Goal: Navigation & Orientation: Find specific page/section

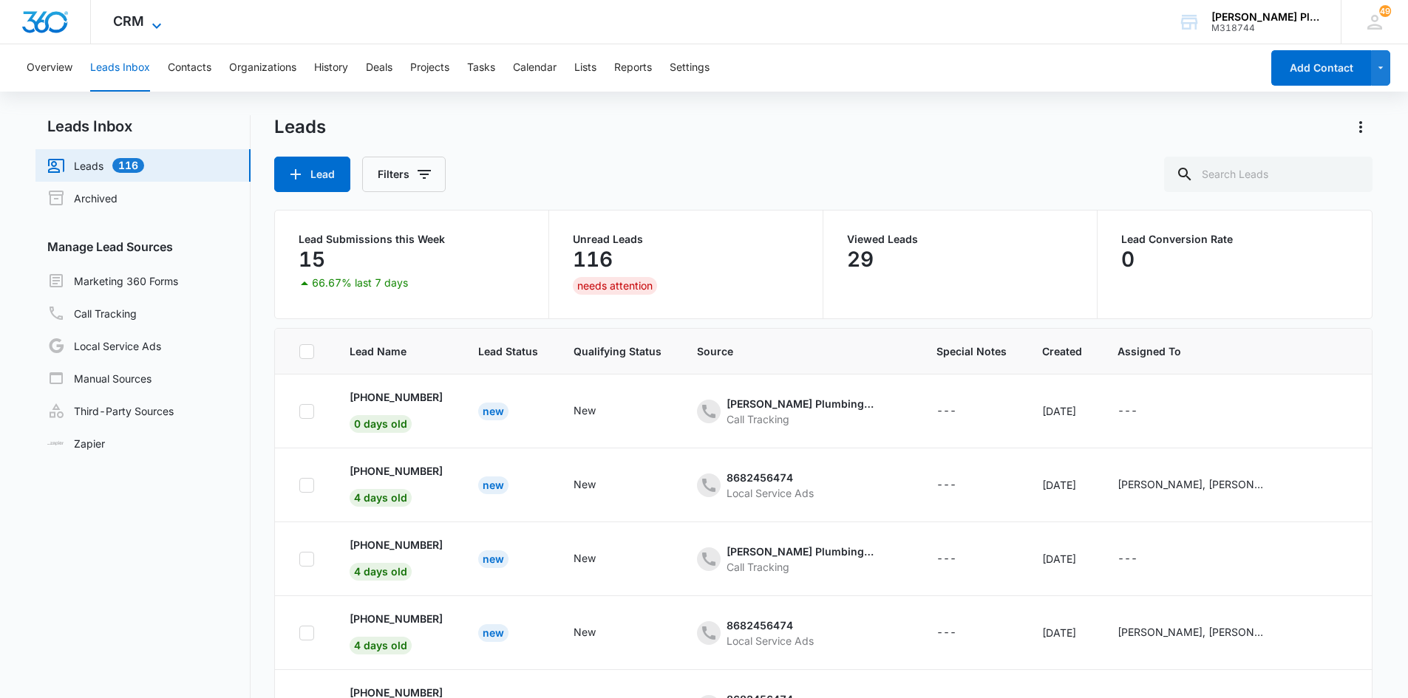
click at [128, 24] on span "CRM" at bounding box center [128, 21] width 31 height 16
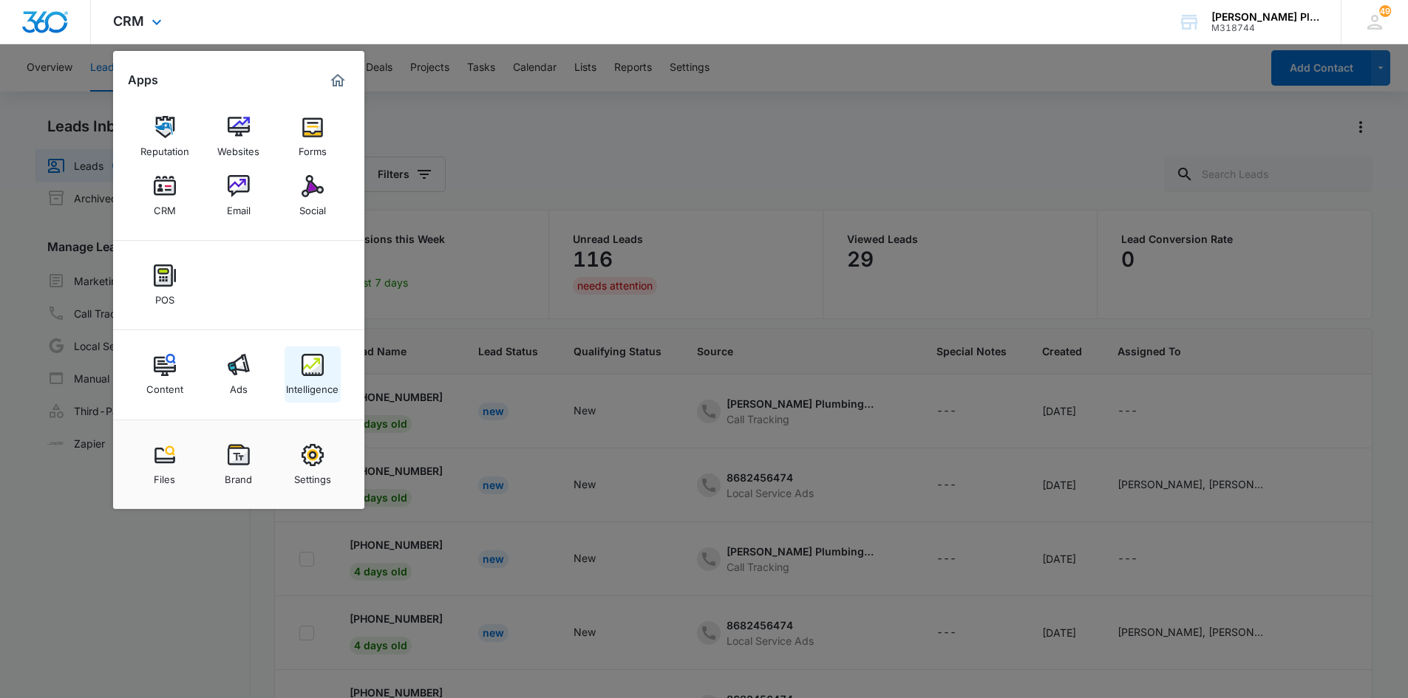
click at [315, 389] on div "Intelligence" at bounding box center [312, 385] width 52 height 19
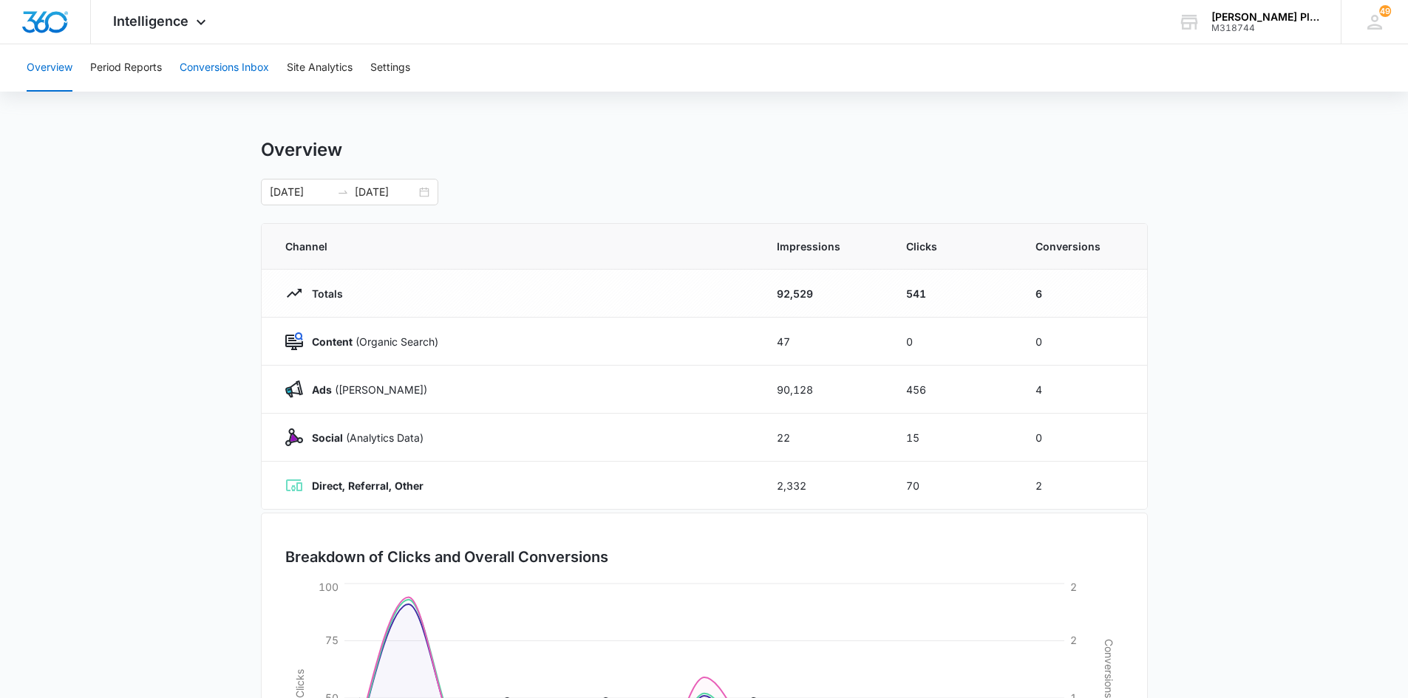
click at [234, 65] on button "Conversions Inbox" at bounding box center [224, 67] width 89 height 47
